Goal: Communication & Community: Answer question/provide support

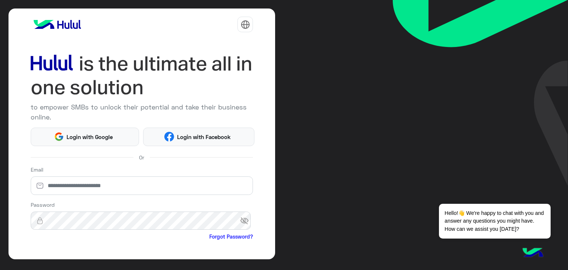
scroll to position [64, 0]
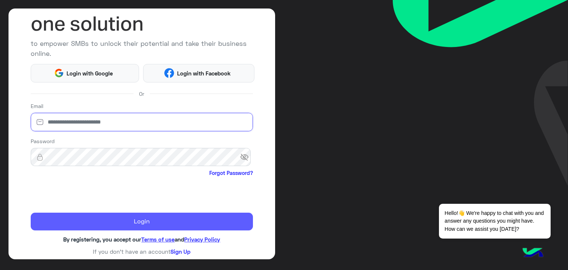
type input "**********"
click at [70, 216] on button "Login" at bounding box center [142, 222] width 223 height 18
click at [111, 216] on button "Login" at bounding box center [142, 222] width 223 height 18
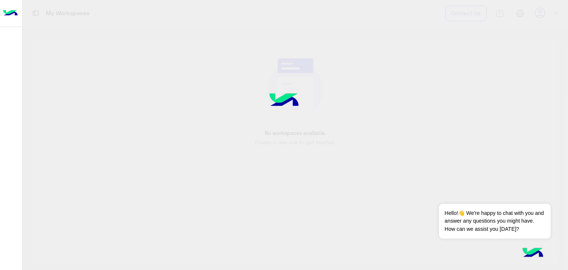
click at [109, 217] on div at bounding box center [284, 135] width 568 height 270
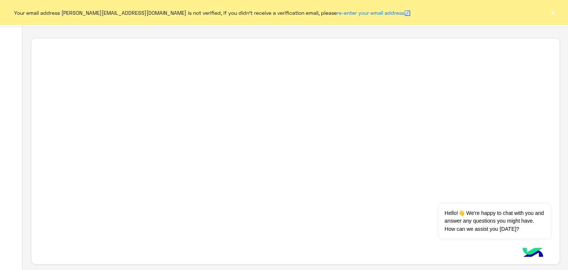
click at [553, 13] on button "×" at bounding box center [553, 12] width 7 height 7
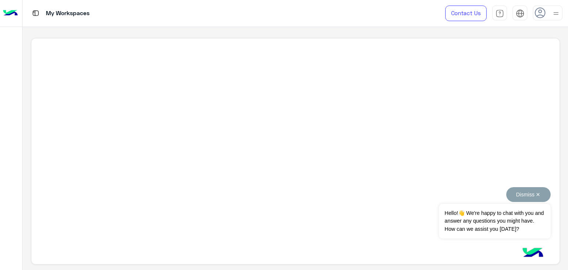
click at [521, 195] on button "Dismiss ✕" at bounding box center [529, 194] width 44 height 15
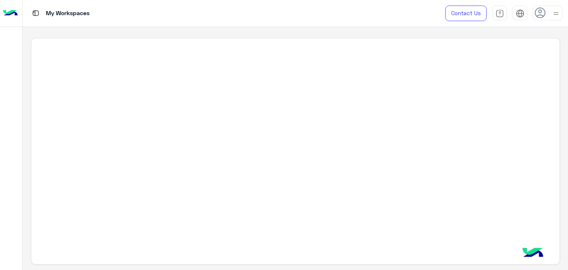
click at [83, 161] on div at bounding box center [295, 151] width 529 height 227
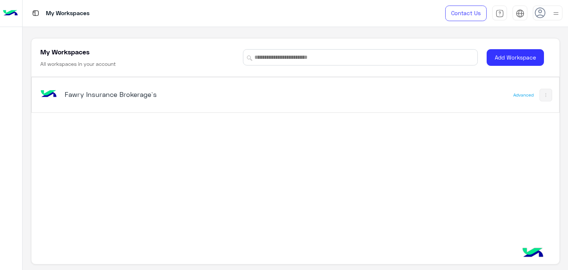
drag, startPoint x: 114, startPoint y: 113, endPoint x: 118, endPoint y: 94, distance: 19.7
click at [114, 113] on div "Fawry Insurance Brokerage`s Advanced" at bounding box center [295, 165] width 528 height 176
click at [116, 92] on h5 "Fawry Insurance Brokerage`s" at bounding box center [157, 94] width 185 height 9
click at [116, 92] on div "My Workspaces Contact Us Help Center عربي English My Workspaces All workspaces …" at bounding box center [296, 135] width 546 height 270
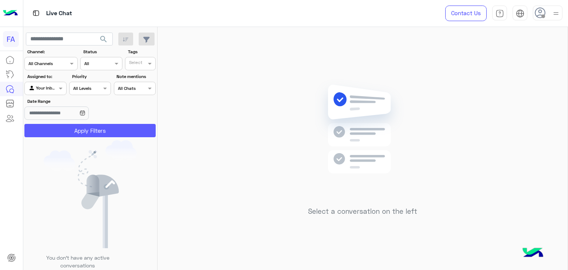
click at [74, 129] on button "Apply Filters" at bounding box center [89, 130] width 131 height 13
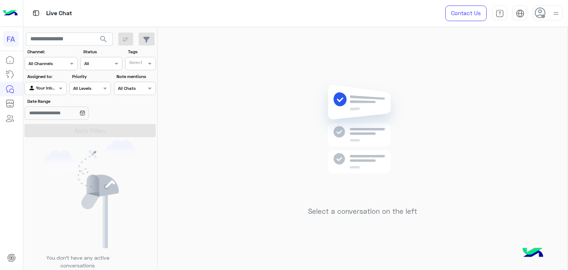
click at [50, 89] on div at bounding box center [45, 87] width 41 height 7
click at [44, 120] on div "Unassigned" at bounding box center [45, 117] width 43 height 14
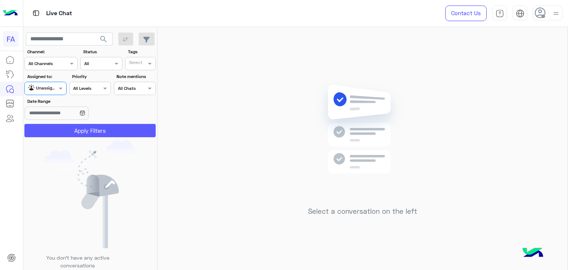
click at [48, 125] on button "Apply Filters" at bounding box center [89, 130] width 131 height 13
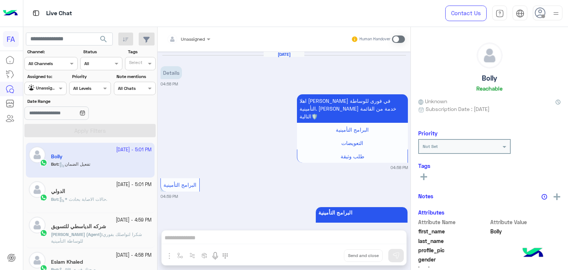
scroll to position [598, 0]
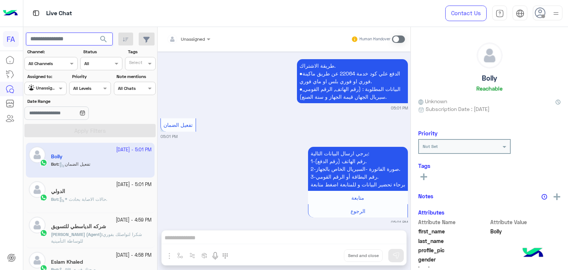
click at [53, 36] on input "text" at bounding box center [69, 39] width 87 height 13
paste input "**********"
click at [30, 41] on input "**********" at bounding box center [69, 39] width 87 height 13
type input "**********"
click at [105, 36] on span "search" at bounding box center [103, 39] width 9 height 9
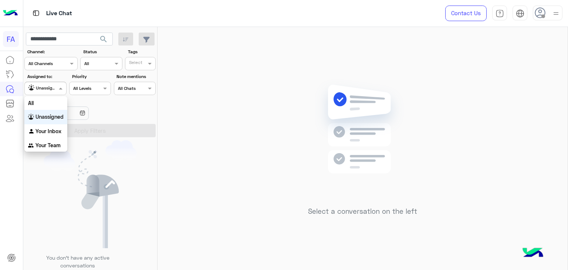
click at [56, 89] on div at bounding box center [45, 87] width 41 height 7
click at [50, 105] on div "All" at bounding box center [45, 103] width 43 height 14
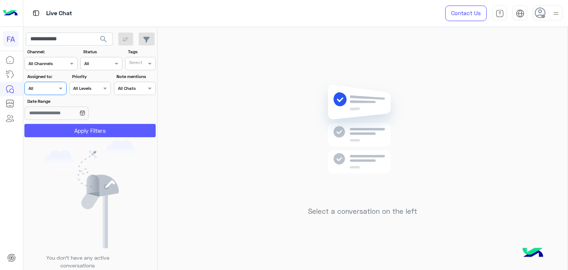
click at [54, 128] on button "Apply Filters" at bounding box center [89, 130] width 131 height 13
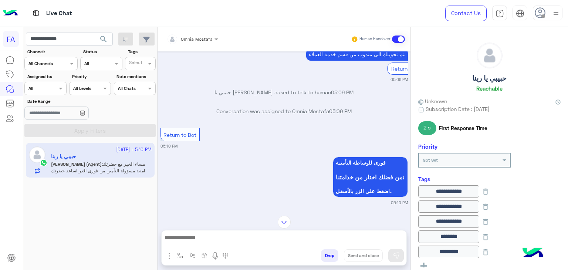
scroll to position [518, 0]
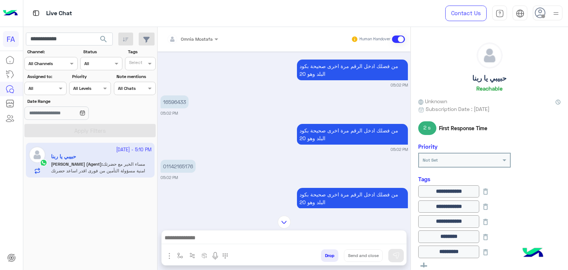
scroll to position [268, 0]
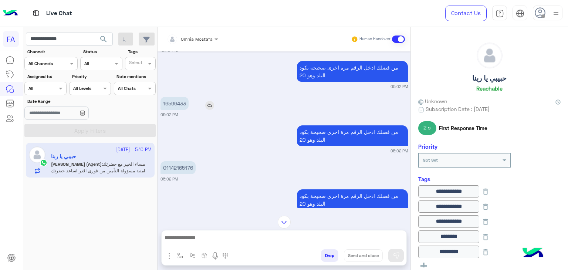
click at [176, 97] on p "16596433" at bounding box center [175, 103] width 28 height 13
copy p "16596433"
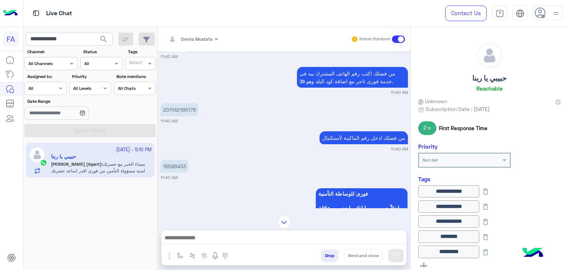
scroll to position [645, 0]
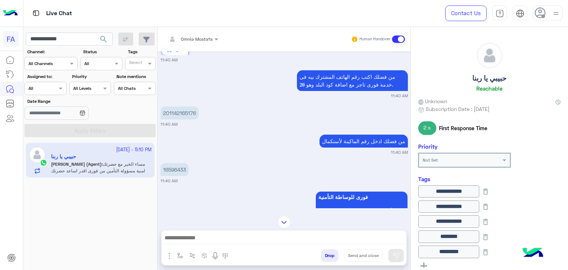
click at [320, 161] on div "16596433 11:40 AM" at bounding box center [285, 172] width 248 height 23
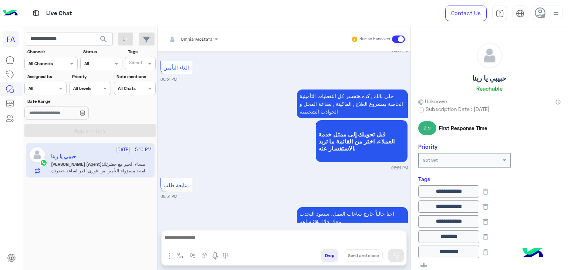
scroll to position [4623, 0]
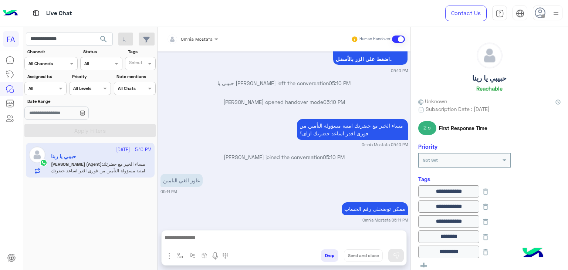
click at [293, 192] on div "[DATE] البرامج التأمينية تصفح خدماتنا واختر الخيار الذي يناسبك! 08:47 PM تجار ف…" at bounding box center [284, 136] width 253 height 171
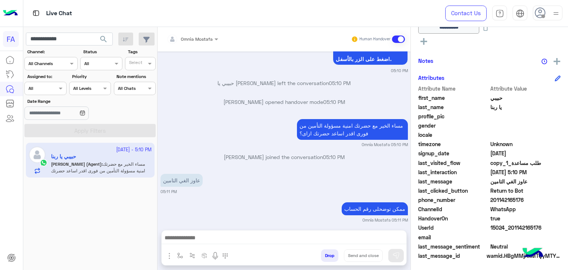
scroll to position [4652, 0]
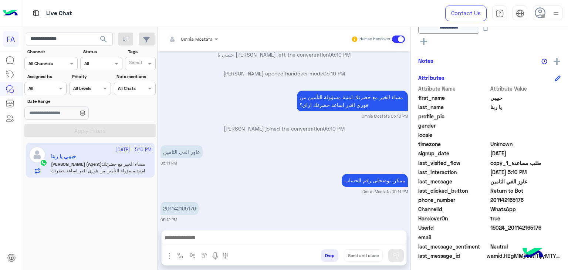
drag, startPoint x: 491, startPoint y: 199, endPoint x: 540, endPoint y: 199, distance: 48.5
click at [540, 199] on span "201142165176" at bounding box center [526, 200] width 71 height 8
copy span "01142165176"
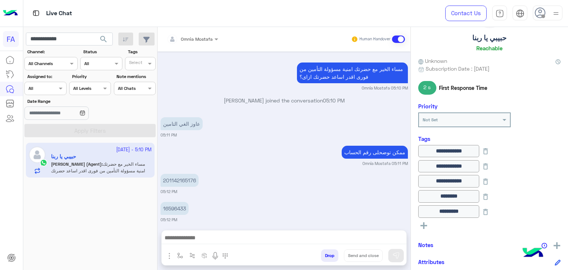
scroll to position [0, 0]
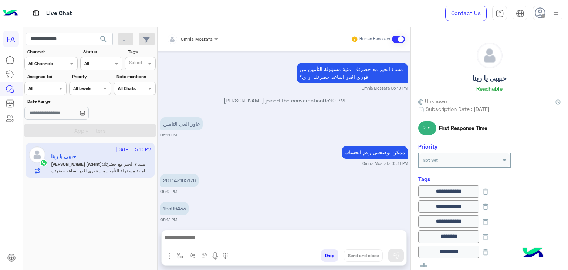
drag, startPoint x: 467, startPoint y: 81, endPoint x: 517, endPoint y: 80, distance: 49.6
click at [517, 80] on div "حبيبي يا ربنا Reachable" at bounding box center [490, 69] width 142 height 52
copy h5 "حبيبي يا ربنا"
click at [326, 161] on small "Omnia Mostafa 05:11 PM" at bounding box center [285, 164] width 248 height 6
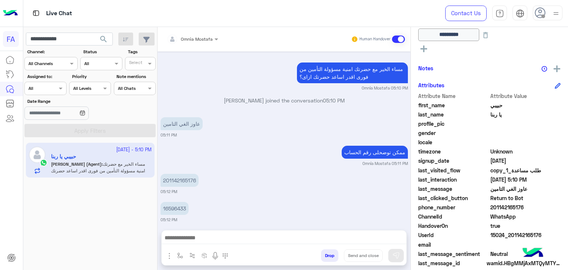
scroll to position [225, 0]
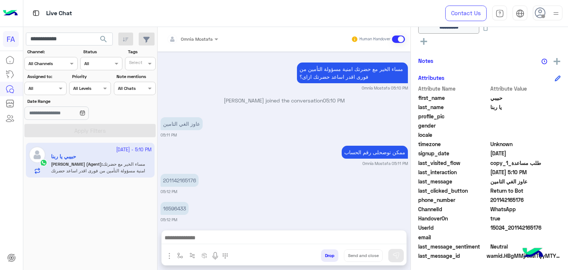
click at [505, 201] on span "201142165176" at bounding box center [526, 200] width 71 height 8
copy span "201142165176"
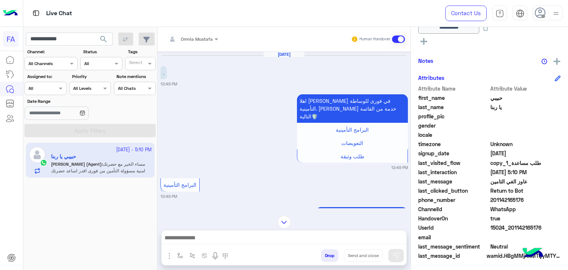
scroll to position [7421, 0]
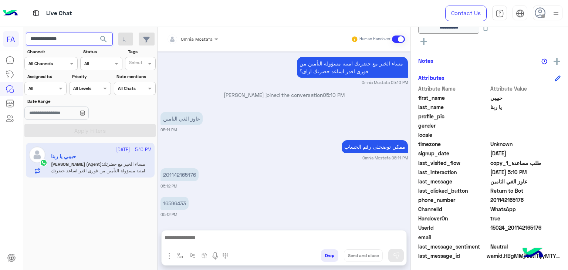
click at [52, 40] on input "**********" at bounding box center [69, 39] width 87 height 13
click at [107, 38] on span "search" at bounding box center [103, 39] width 9 height 9
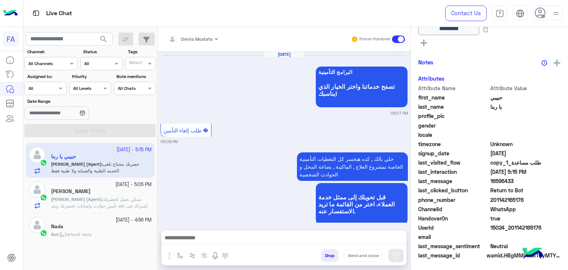
scroll to position [572, 0]
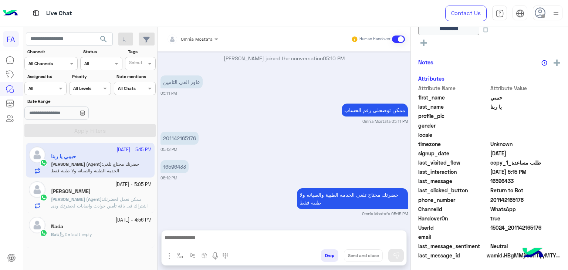
click at [63, 90] on span at bounding box center [61, 88] width 9 height 8
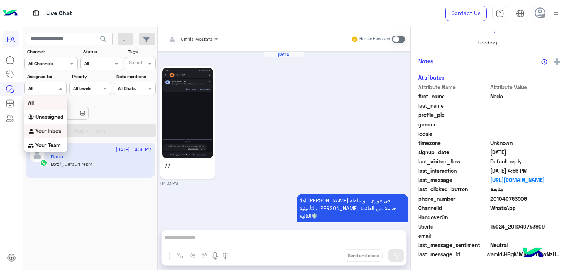
scroll to position [135, 0]
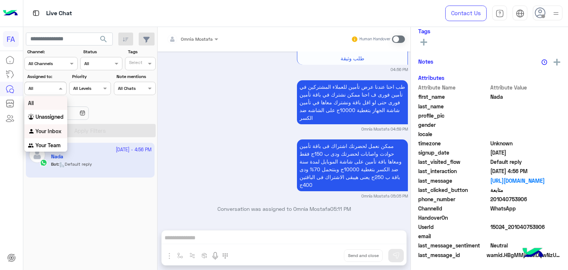
click at [47, 132] on b "Your Inbox" at bounding box center [49, 131] width 26 height 6
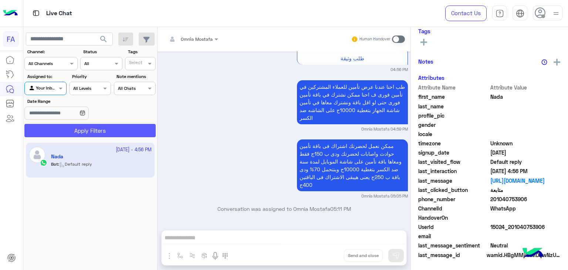
click at [49, 135] on button "Apply Filters" at bounding box center [89, 130] width 131 height 13
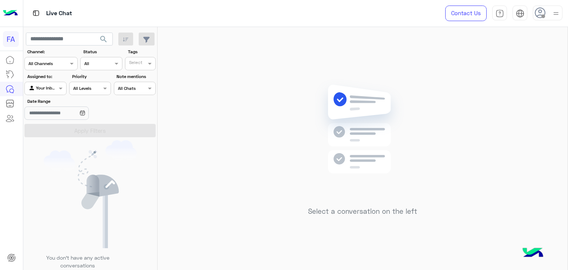
click at [47, 91] on div "Agent Filter Your Inbox" at bounding box center [41, 88] width 32 height 7
click at [47, 117] on b "Unassigned" at bounding box center [50, 117] width 28 height 6
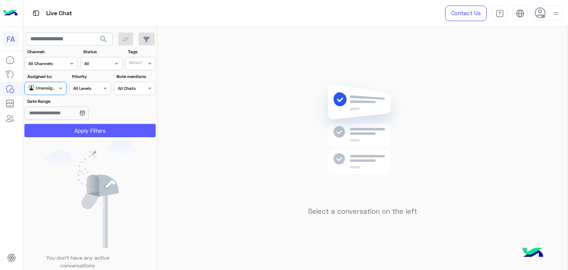
click at [49, 128] on button "Apply Filters" at bounding box center [89, 130] width 131 height 13
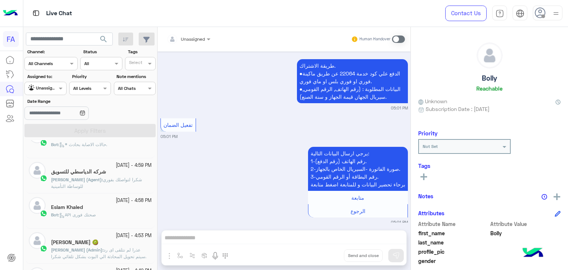
scroll to position [74, 0]
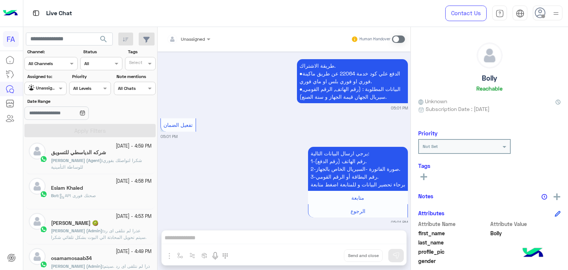
click at [87, 192] on p "Bot : API صحتك فورى" at bounding box center [73, 195] width 45 height 7
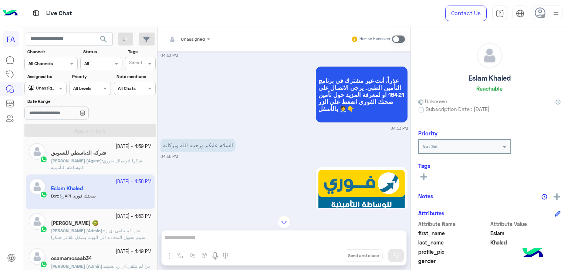
scroll to position [11, 0]
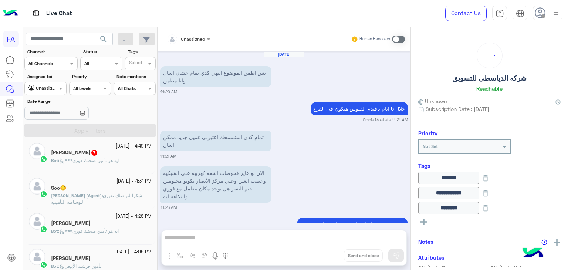
scroll to position [1907, 0]
